Goal: Task Accomplishment & Management: Use online tool/utility

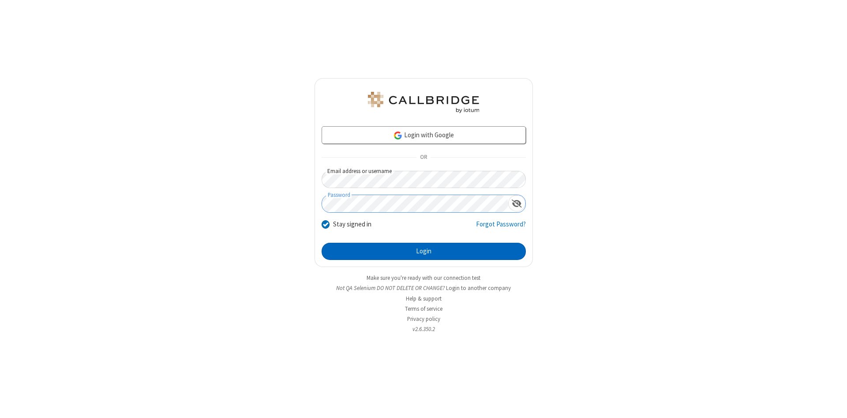
click at [424, 252] on button "Login" at bounding box center [424, 252] width 204 height 18
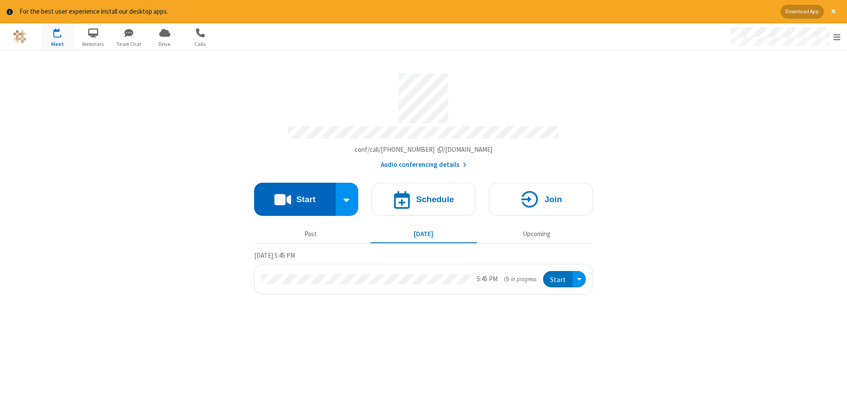
click at [295, 196] on button "Start" at bounding box center [295, 199] width 82 height 33
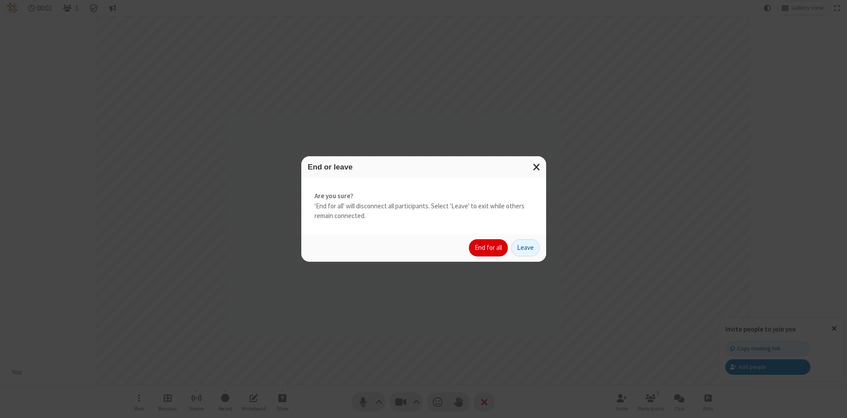
click at [489, 248] on button "End for all" at bounding box center [488, 248] width 39 height 18
